Goal: Task Accomplishment & Management: Manage account settings

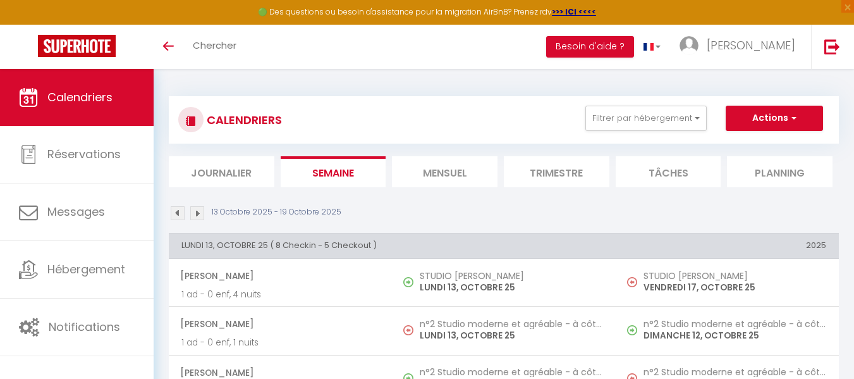
click at [234, 221] on div "13 Octobre 2025 - 19 Octobre 2025" at bounding box center [504, 215] width 670 height 18
click at [176, 211] on img at bounding box center [178, 213] width 14 height 14
click at [443, 238] on th "LUNDI 06, OCTOBRE 25 ( 12 Checkin - 7 Checkout )" at bounding box center [392, 245] width 447 height 25
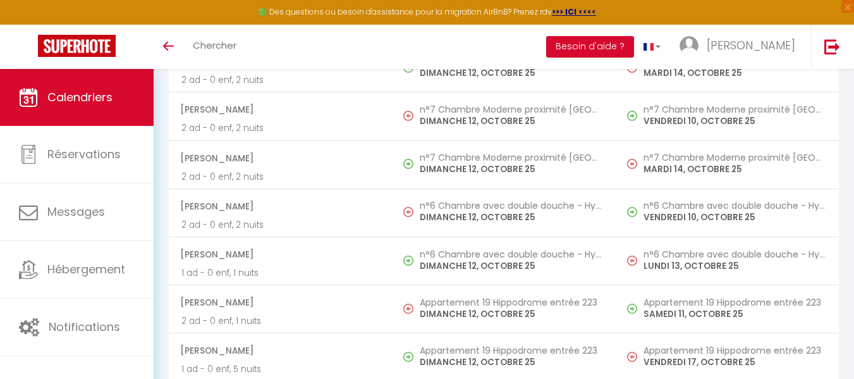
scroll to position [7667, 0]
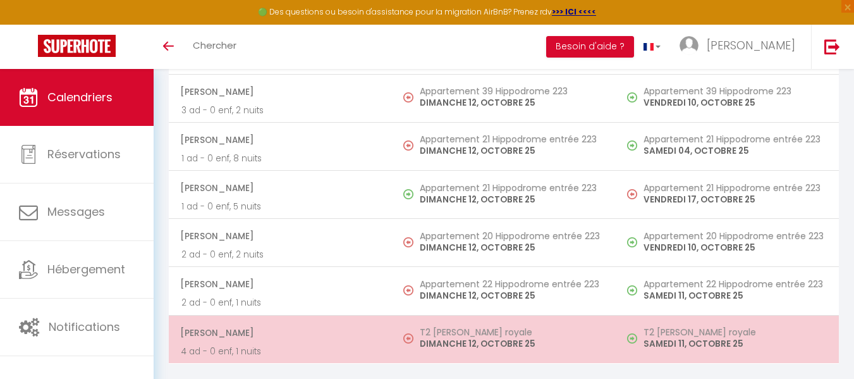
click at [492, 333] on h5 "T2 [PERSON_NAME] royale" at bounding box center [511, 332] width 183 height 10
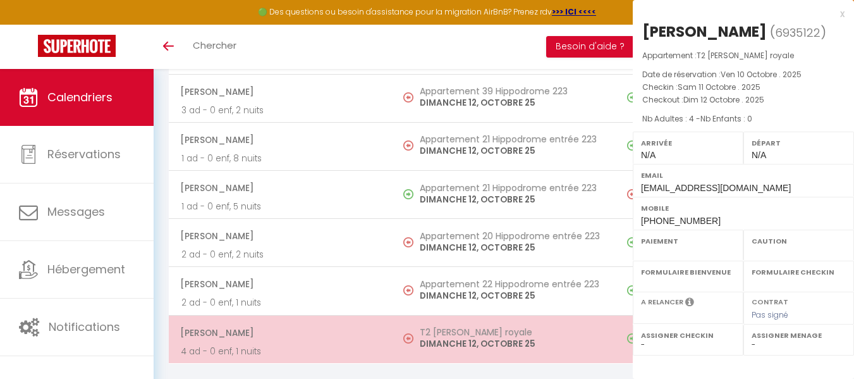
select select "OK"
select select "KO"
select select "0"
select select "1"
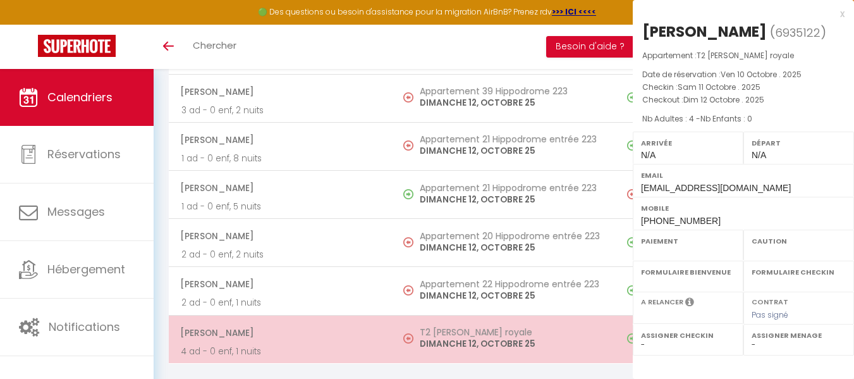
select select
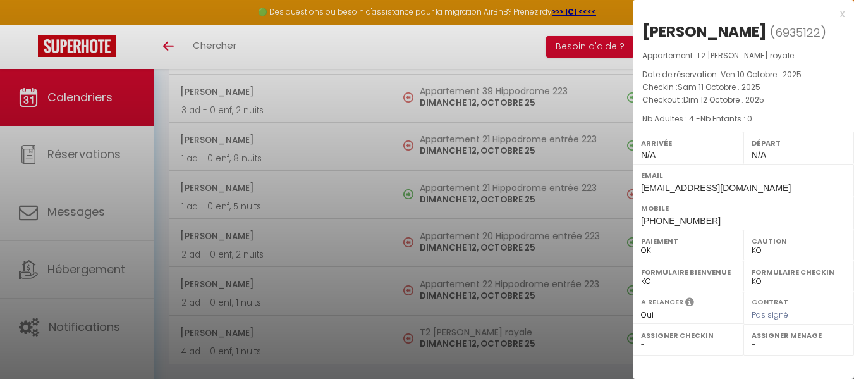
click at [412, 283] on div at bounding box center [427, 189] width 854 height 379
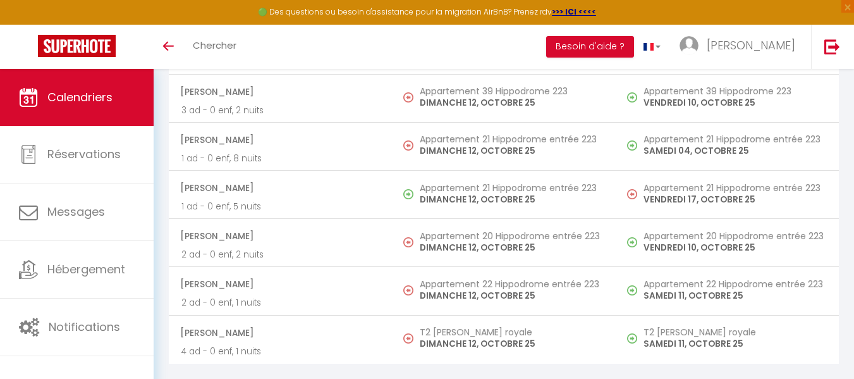
click at [591, 355] on td "T2 Alexandre Le royale DIMANCHE 12, OCTOBRE 25" at bounding box center [503, 339] width 223 height 48
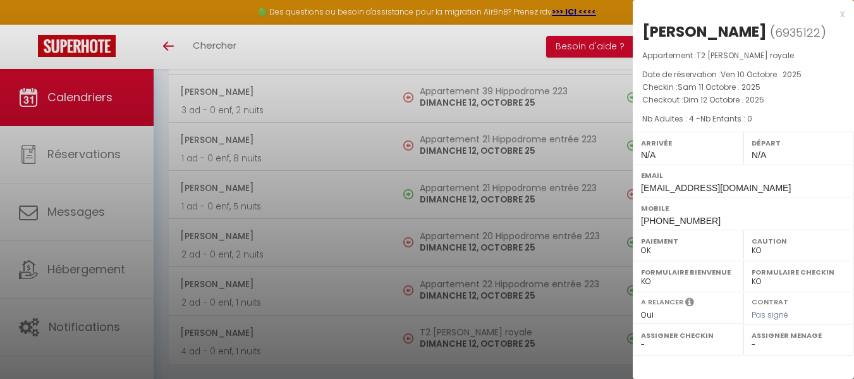
click at [581, 326] on div at bounding box center [427, 189] width 854 height 379
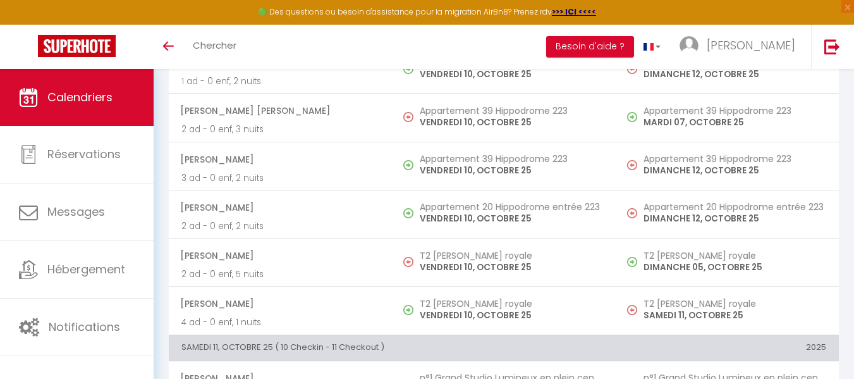
scroll to position [5147, 0]
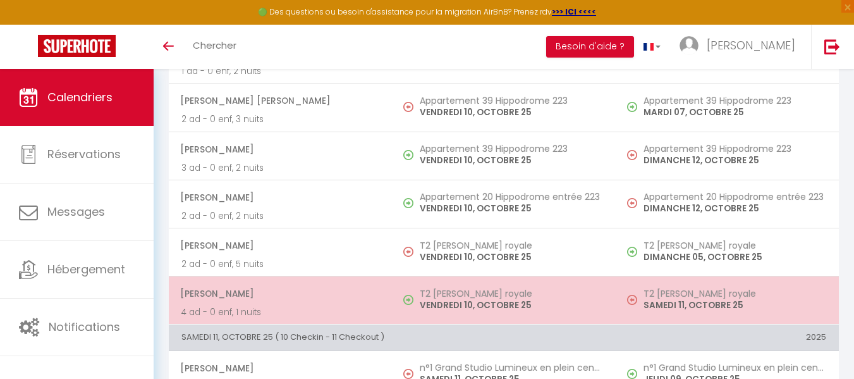
click at [524, 303] on p "VENDREDI 10, OCTOBRE 25" at bounding box center [511, 305] width 183 height 13
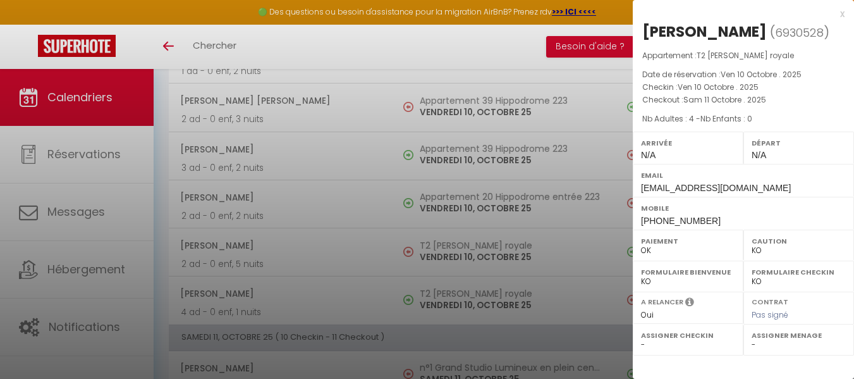
click at [455, 294] on div at bounding box center [427, 189] width 854 height 379
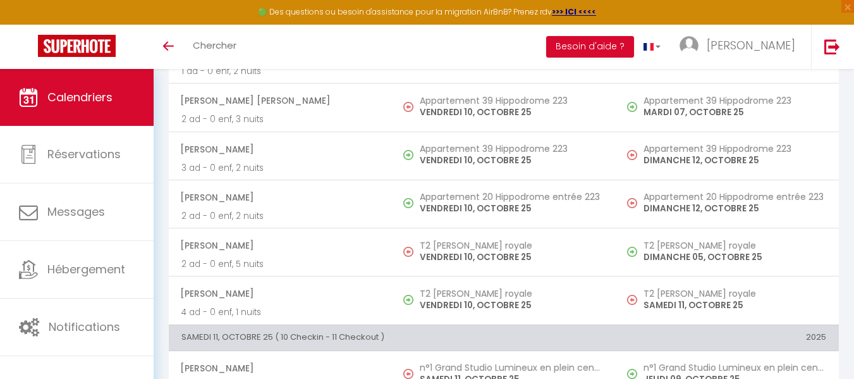
click at [455, 294] on h5 "T2 [PERSON_NAME] royale" at bounding box center [511, 293] width 183 height 10
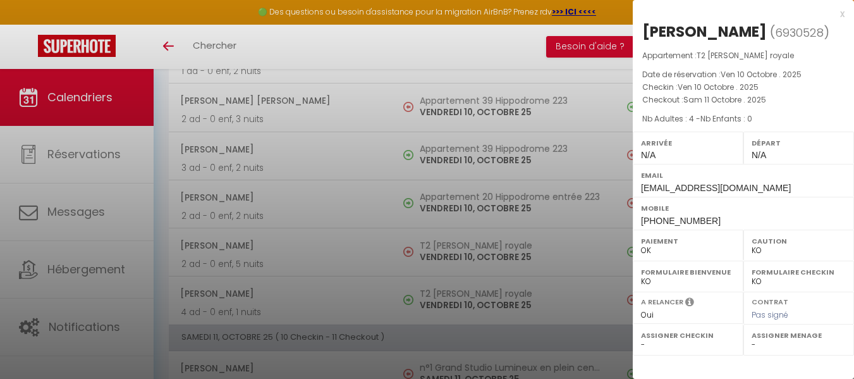
click at [491, 250] on div at bounding box center [427, 189] width 854 height 379
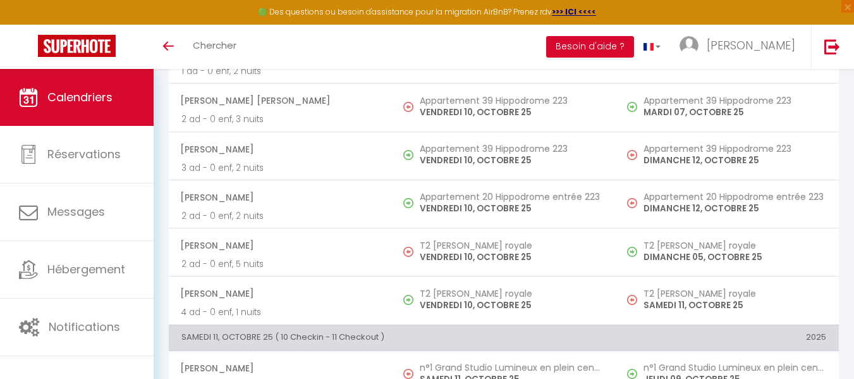
click at [491, 250] on p "VENDREDI 10, OCTOBRE 25" at bounding box center [511, 256] width 183 height 13
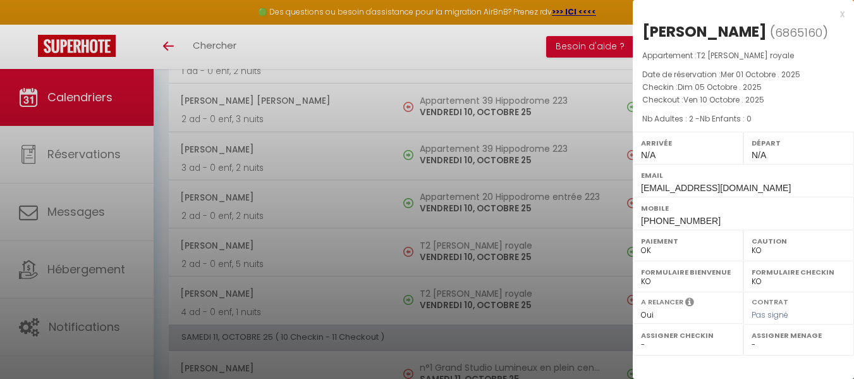
click at [474, 290] on div at bounding box center [427, 189] width 854 height 379
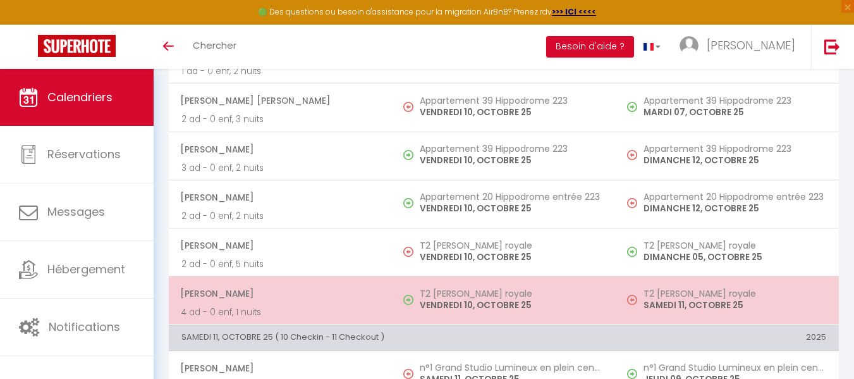
click at [469, 297] on h5 "T2 [PERSON_NAME] royale" at bounding box center [511, 293] width 183 height 10
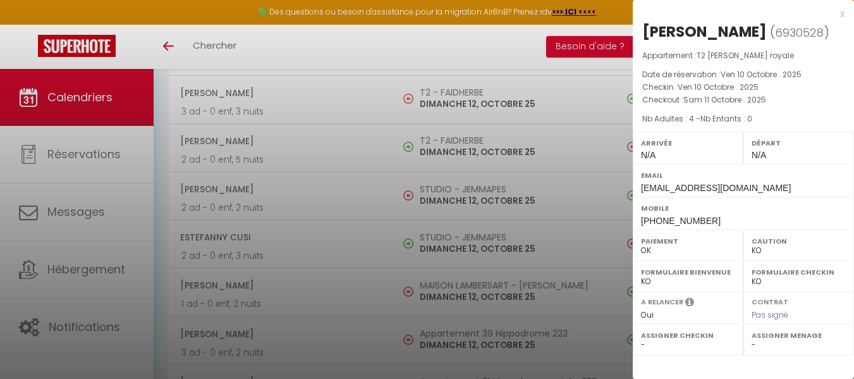
scroll to position [7667, 0]
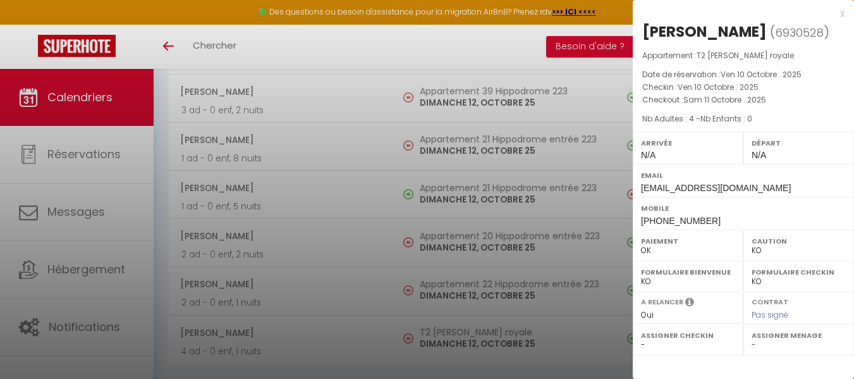
click at [480, 338] on div at bounding box center [427, 189] width 854 height 379
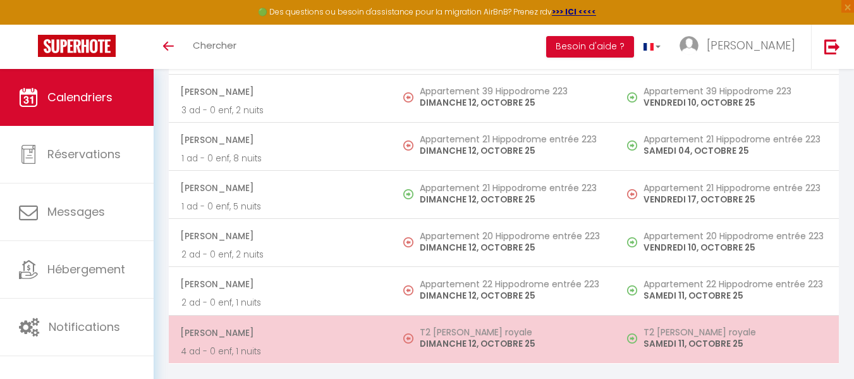
click at [707, 336] on h5 "T2 [PERSON_NAME] royale" at bounding box center [735, 332] width 183 height 10
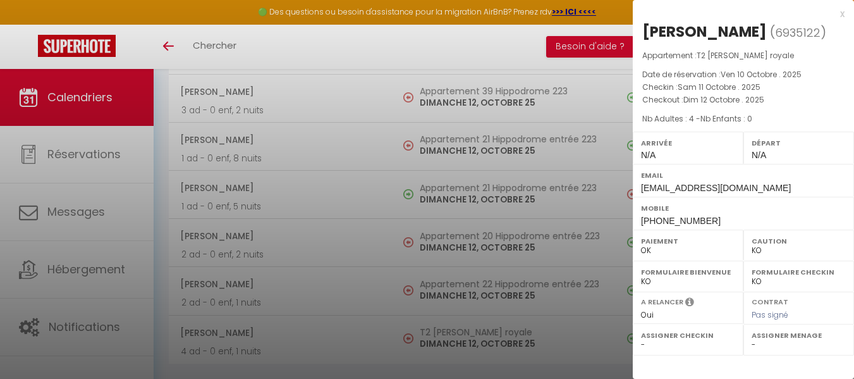
click at [528, 336] on div at bounding box center [427, 189] width 854 height 379
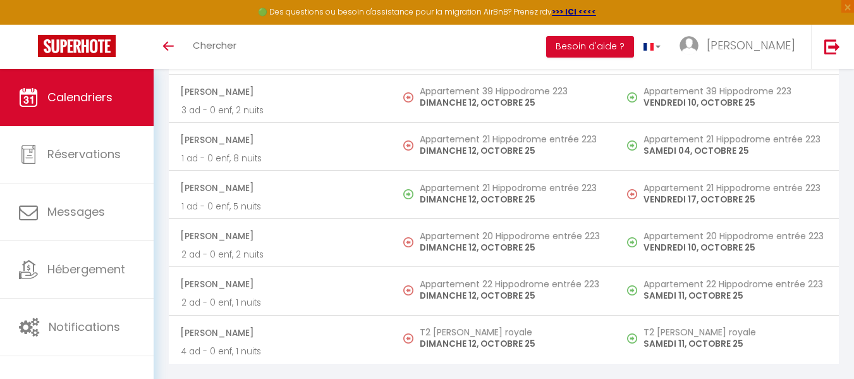
click at [528, 336] on h5 "T2 [PERSON_NAME] royale" at bounding box center [511, 332] width 183 height 10
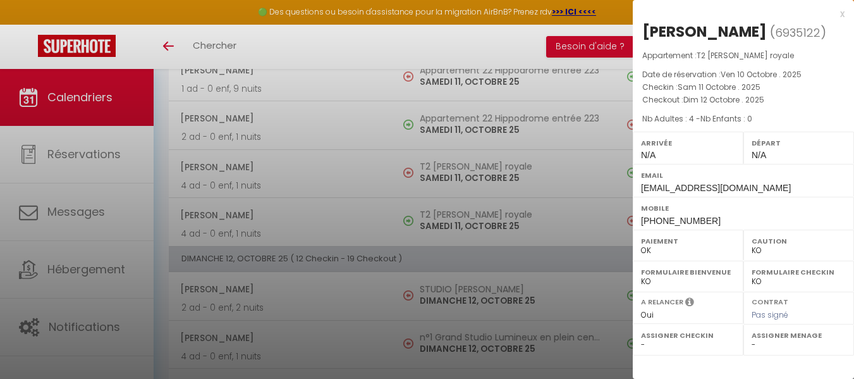
scroll to position [6264, 0]
click at [494, 207] on div at bounding box center [427, 189] width 854 height 379
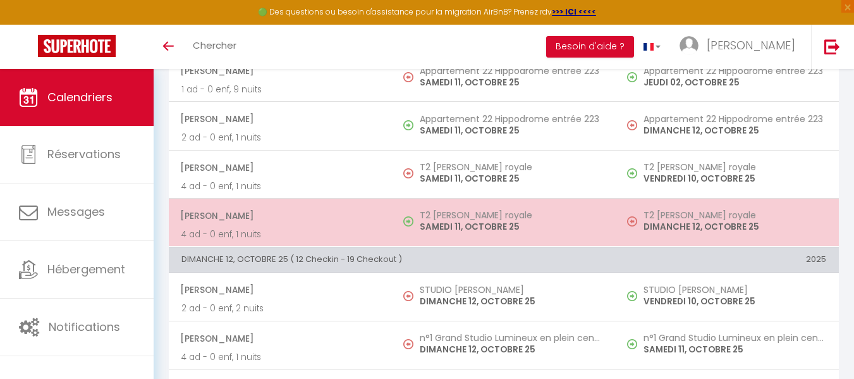
click at [707, 217] on h5 "T2 [PERSON_NAME] royale" at bounding box center [735, 215] width 183 height 10
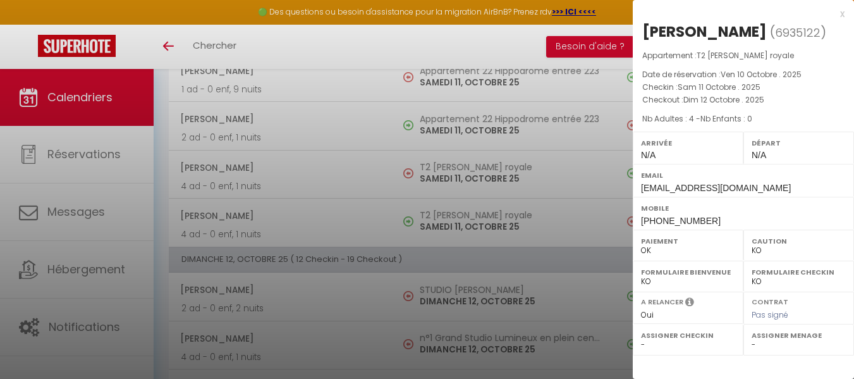
click at [507, 219] on div at bounding box center [427, 189] width 854 height 379
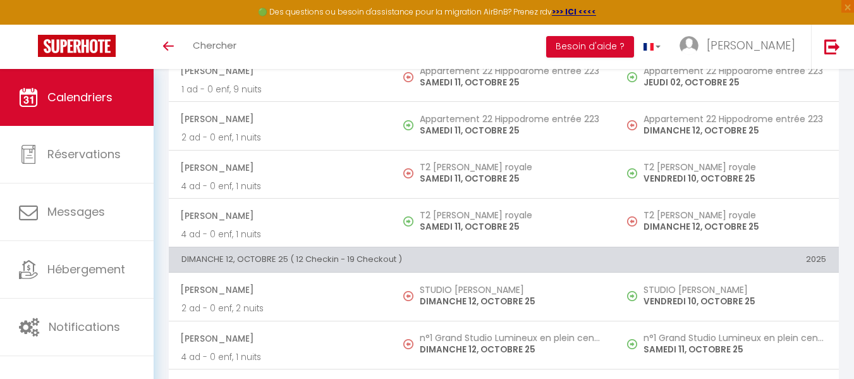
click at [507, 219] on h5 "T2 [PERSON_NAME] royale" at bounding box center [511, 215] width 183 height 10
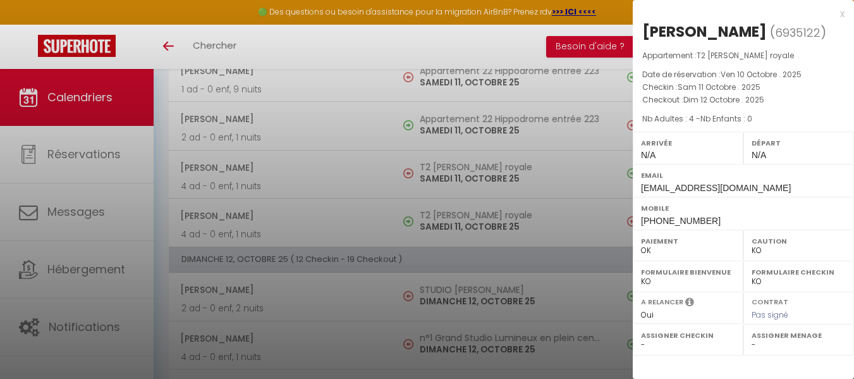
click at [507, 219] on div at bounding box center [427, 189] width 854 height 379
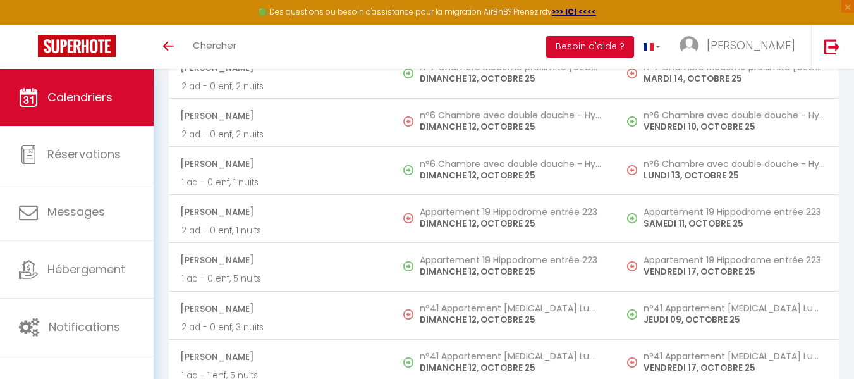
scroll to position [7667, 0]
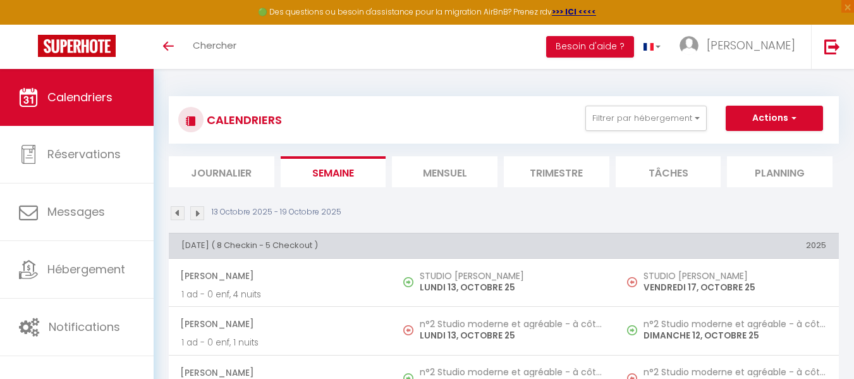
click at [176, 213] on img at bounding box center [178, 213] width 14 height 14
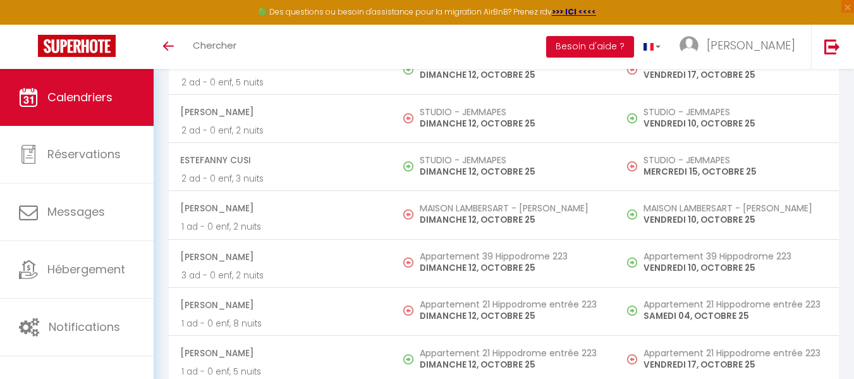
scroll to position [7667, 0]
